Goal: Navigation & Orientation: Find specific page/section

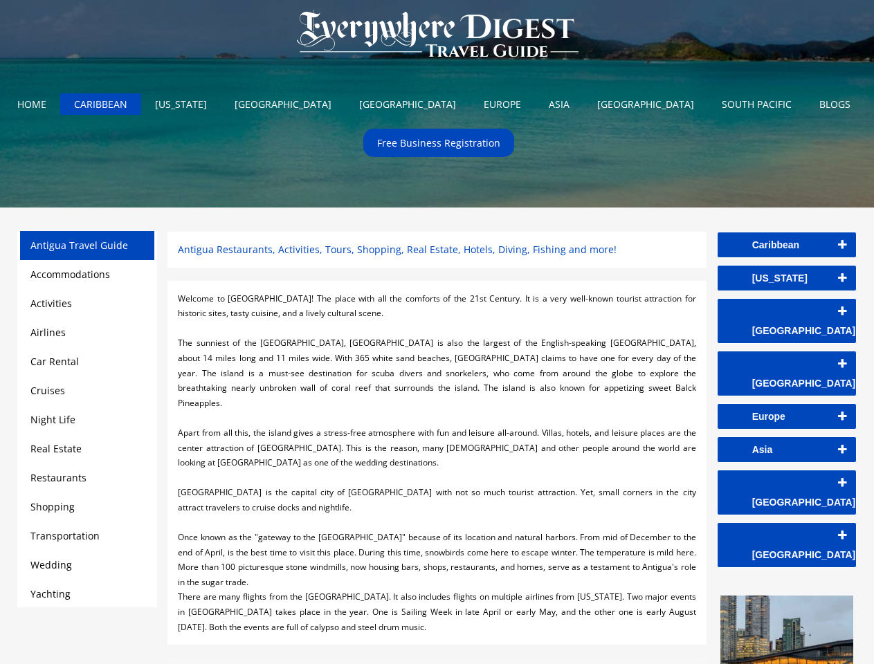
click at [437, 332] on div at bounding box center [437, 328] width 518 height 15
click at [437, 37] on img at bounding box center [437, 34] width 309 height 69
click at [787, 245] on link "Caribbean" at bounding box center [787, 245] width 138 height 25
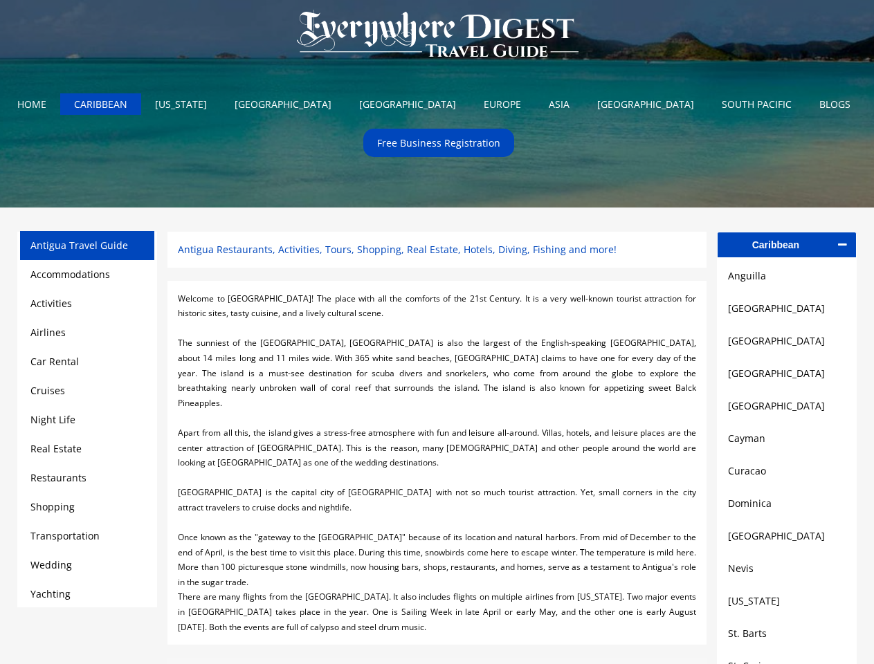
click at [787, 278] on link "Anguilla" at bounding box center [787, 276] width 118 height 17
click at [787, 311] on link "[GEOGRAPHIC_DATA]" at bounding box center [787, 308] width 118 height 17
click at [787, 345] on link "[GEOGRAPHIC_DATA]" at bounding box center [787, 341] width 118 height 17
click at [787, 378] on link "[GEOGRAPHIC_DATA]" at bounding box center [787, 373] width 118 height 17
click at [787, 411] on link "[GEOGRAPHIC_DATA]" at bounding box center [787, 406] width 118 height 17
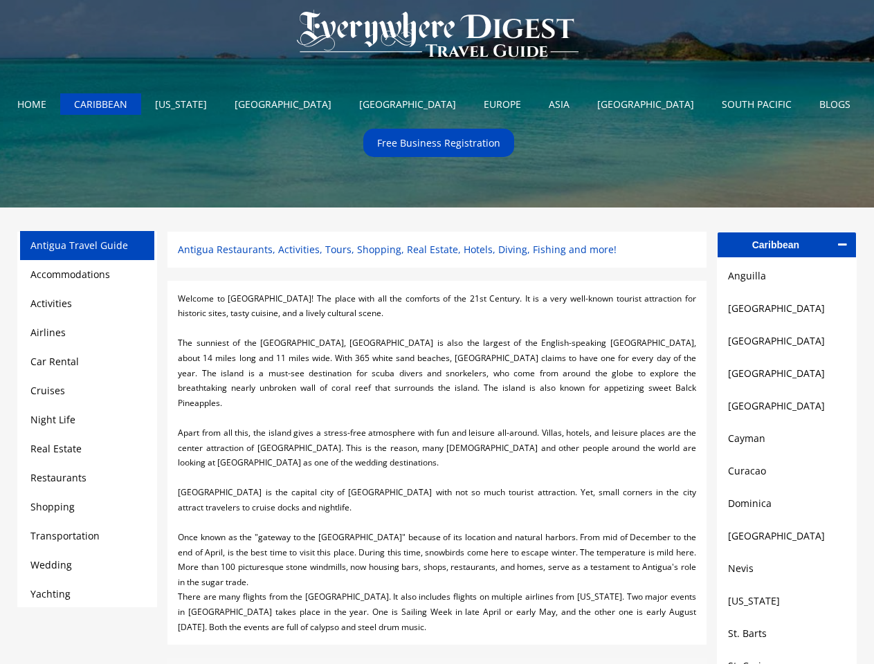
click at [787, 444] on link "Cayman" at bounding box center [787, 439] width 118 height 17
